Goal: Find specific page/section: Find specific page/section

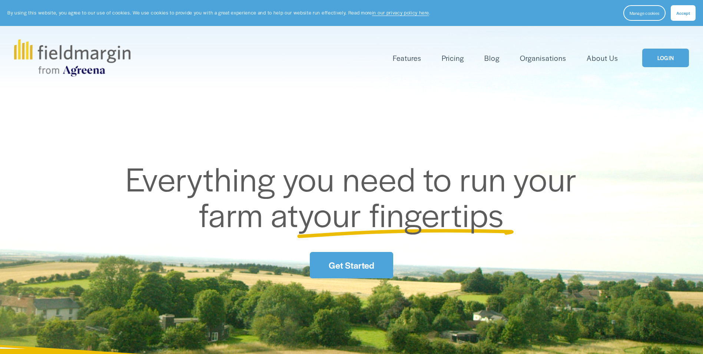
click at [658, 60] on link "LOGIN" at bounding box center [665, 58] width 47 height 19
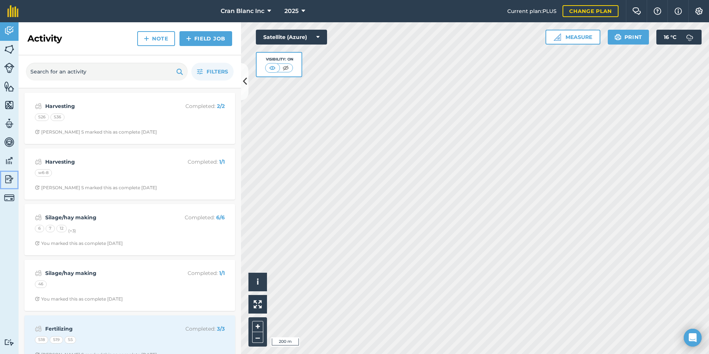
click at [9, 180] on img at bounding box center [9, 178] width 10 height 11
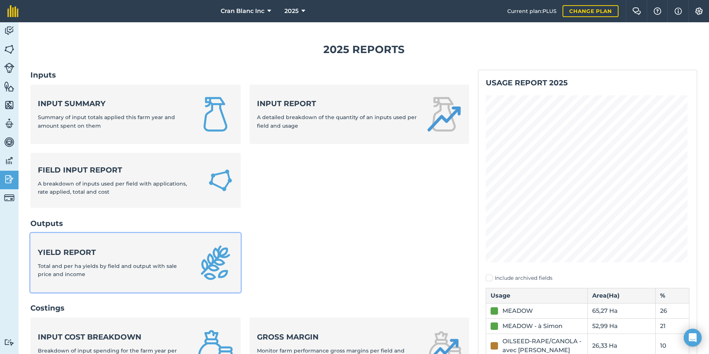
click at [73, 265] on span "Total and per ha yields by field and output with sale price and income" at bounding box center [107, 269] width 139 height 15
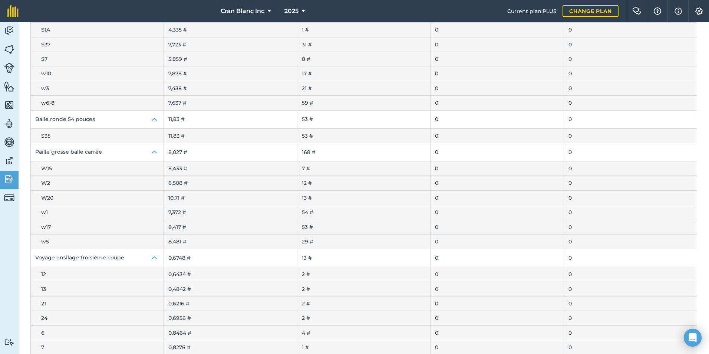
scroll to position [1978, 0]
